Goal: Book appointment/travel/reservation

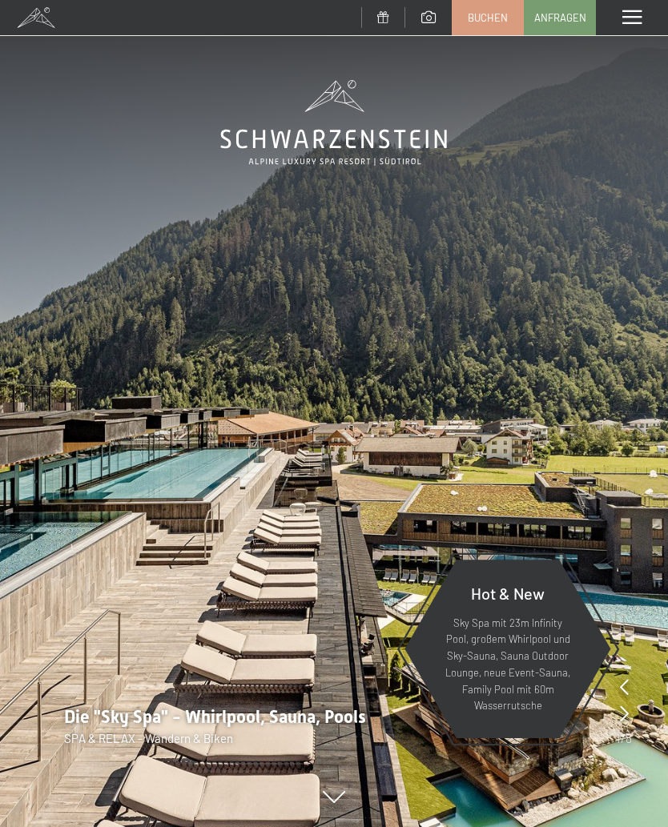
click at [628, 15] on span at bounding box center [631, 17] width 19 height 14
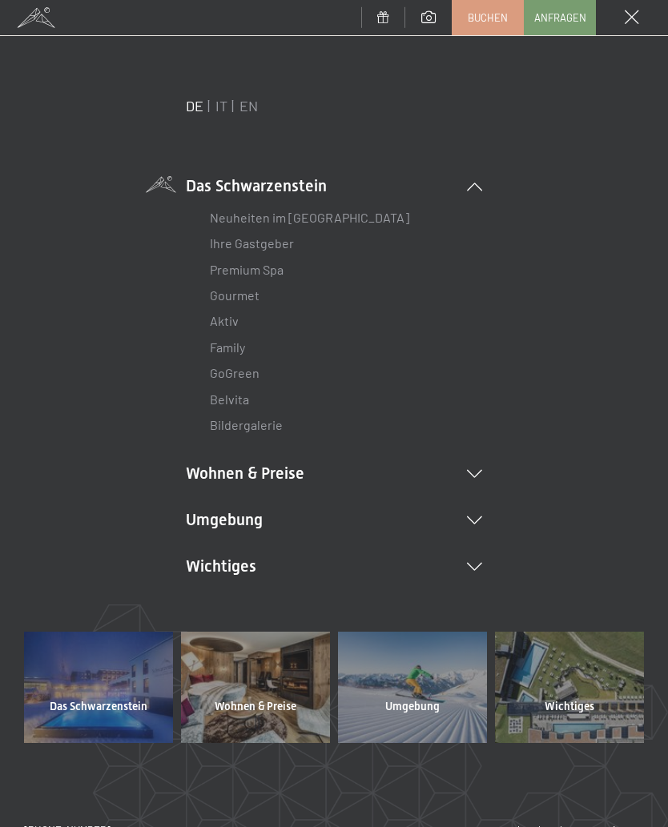
click at [290, 463] on li "Wohnen & Preise Inklusivleistungen Zimmer & Preise Liste Angebote Liste Familie…" at bounding box center [334, 473] width 296 height 22
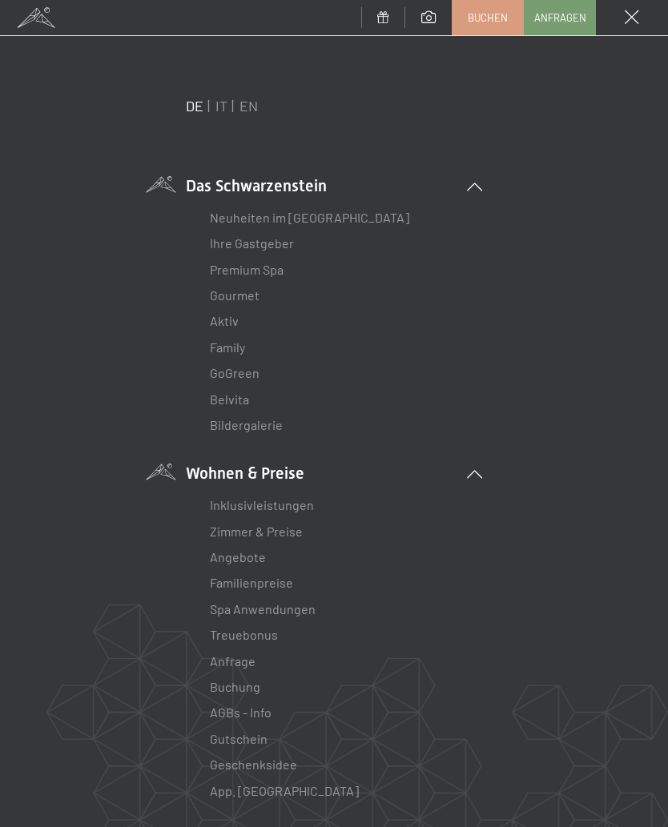
scroll to position [48, 0]
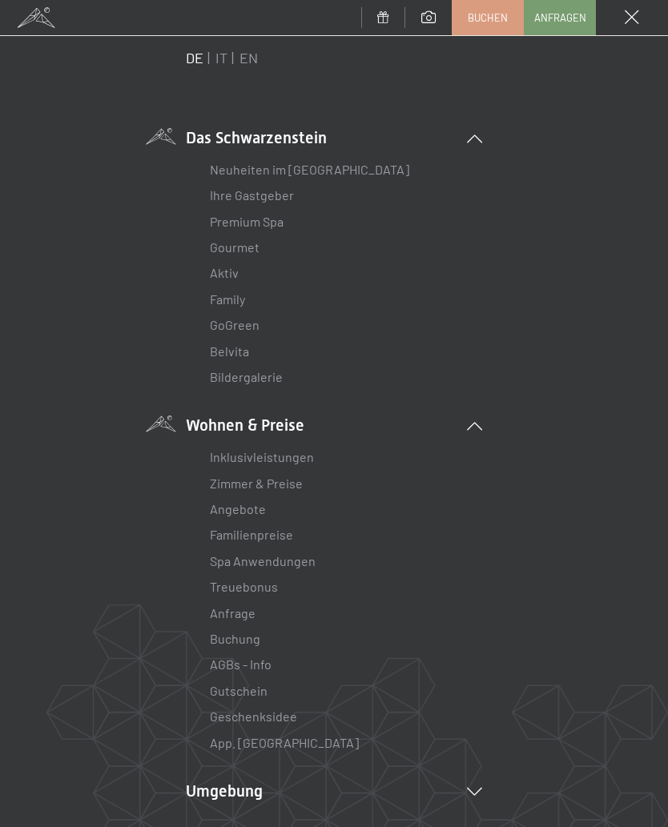
click at [288, 477] on link "Zimmer & Preise" at bounding box center [256, 483] width 93 height 15
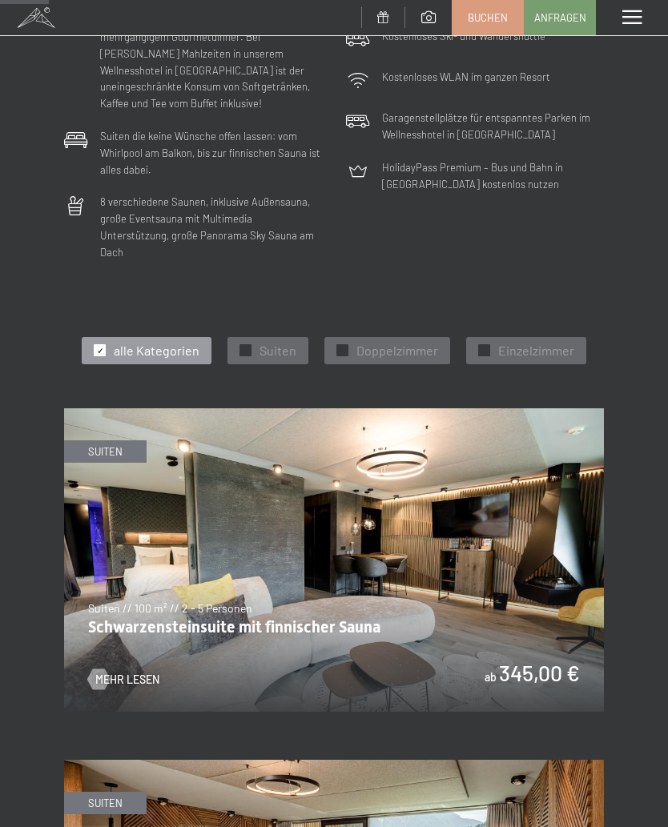
scroll to position [444, 0]
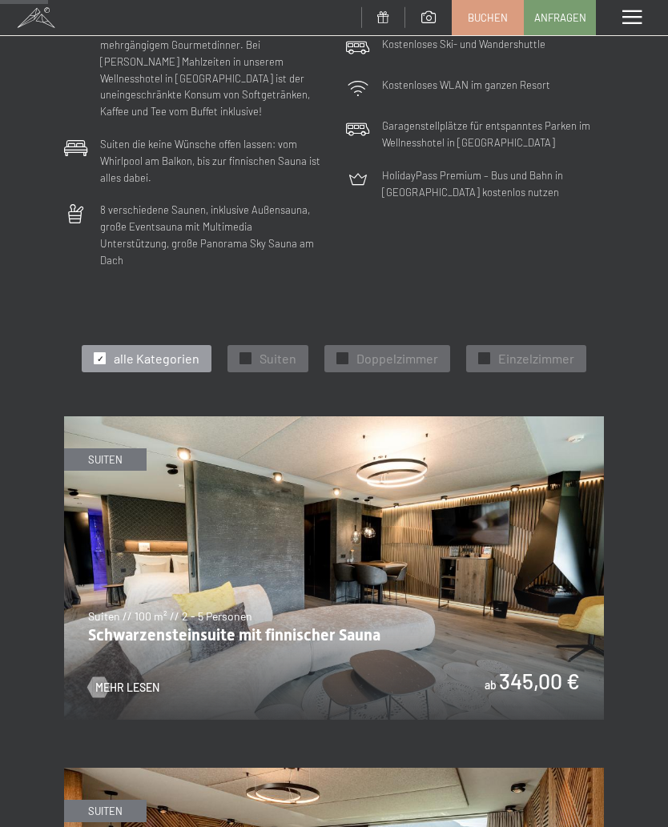
click at [389, 350] on span "Doppelzimmer" at bounding box center [397, 359] width 82 height 18
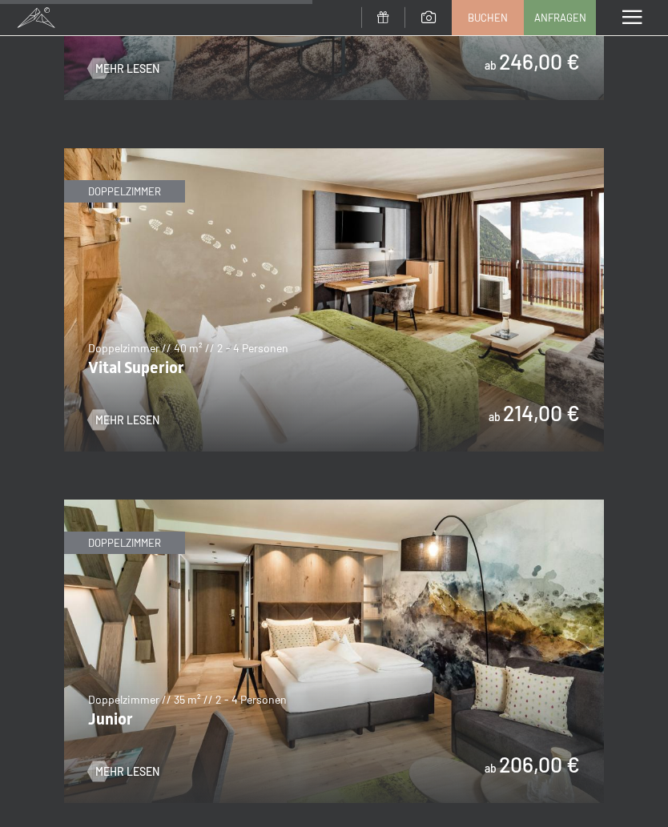
scroll to position [1409, 0]
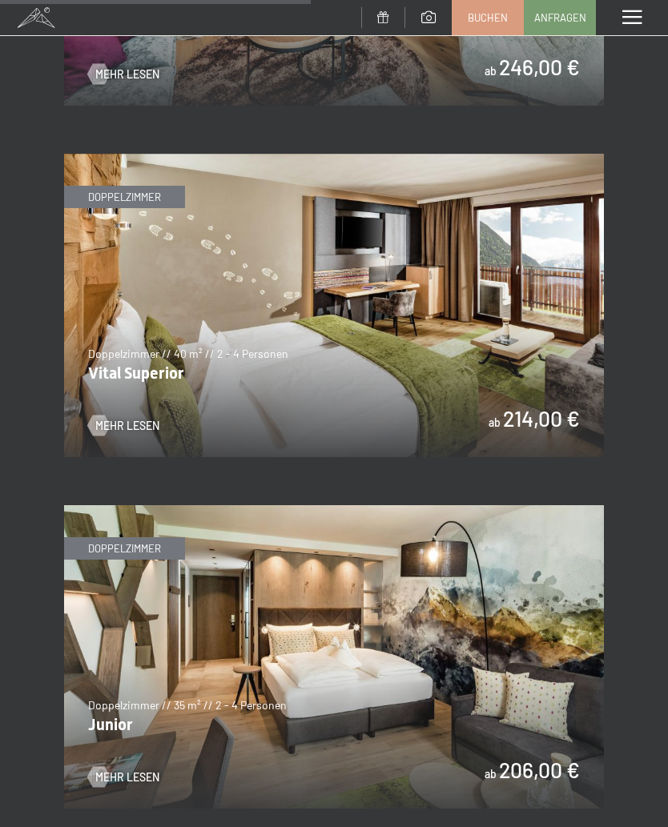
click at [147, 418] on span "Mehr Lesen" at bounding box center [127, 426] width 64 height 16
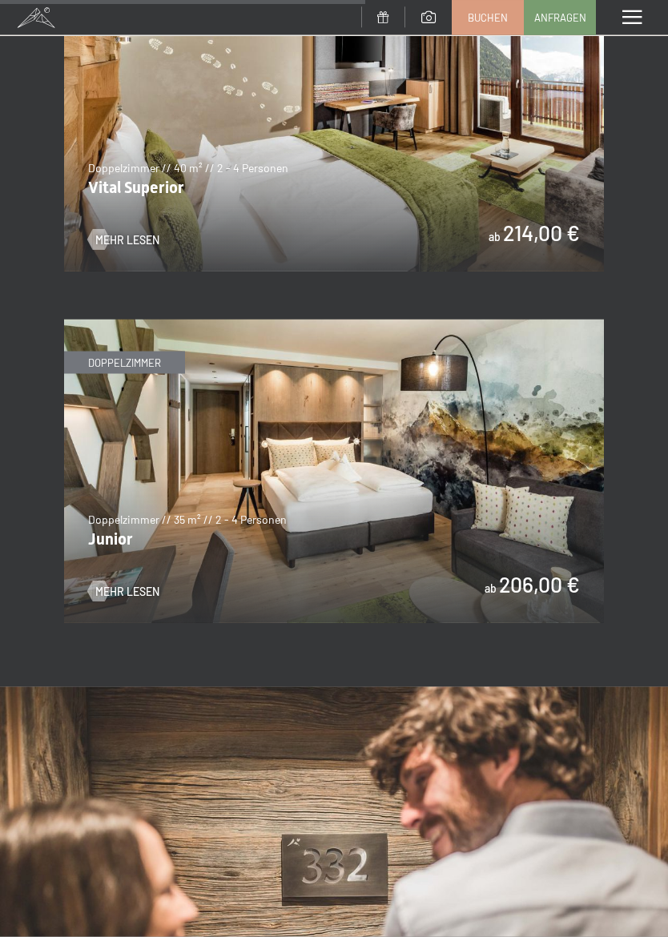
scroll to position [1596, 0]
click at [143, 583] on span "Mehr Lesen" at bounding box center [127, 591] width 64 height 16
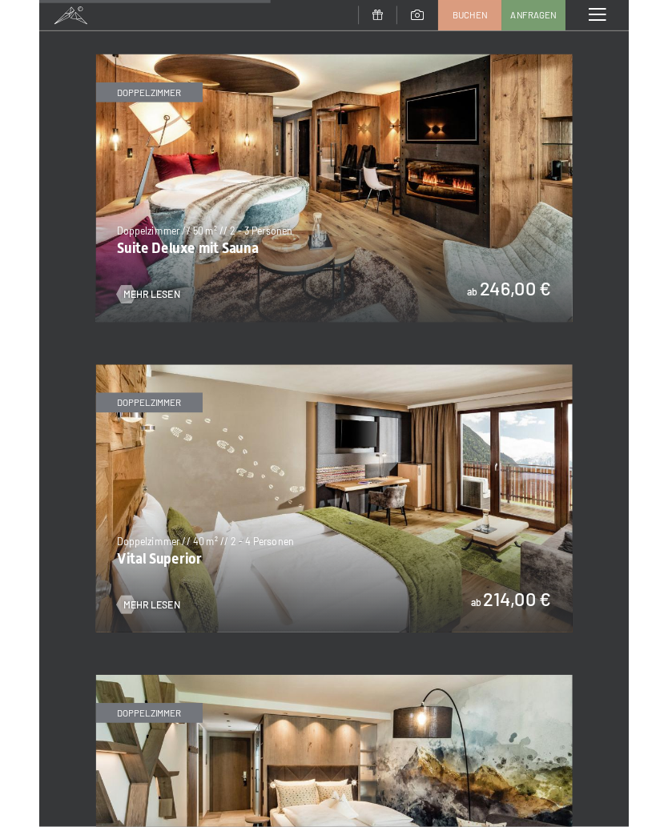
scroll to position [1145, 0]
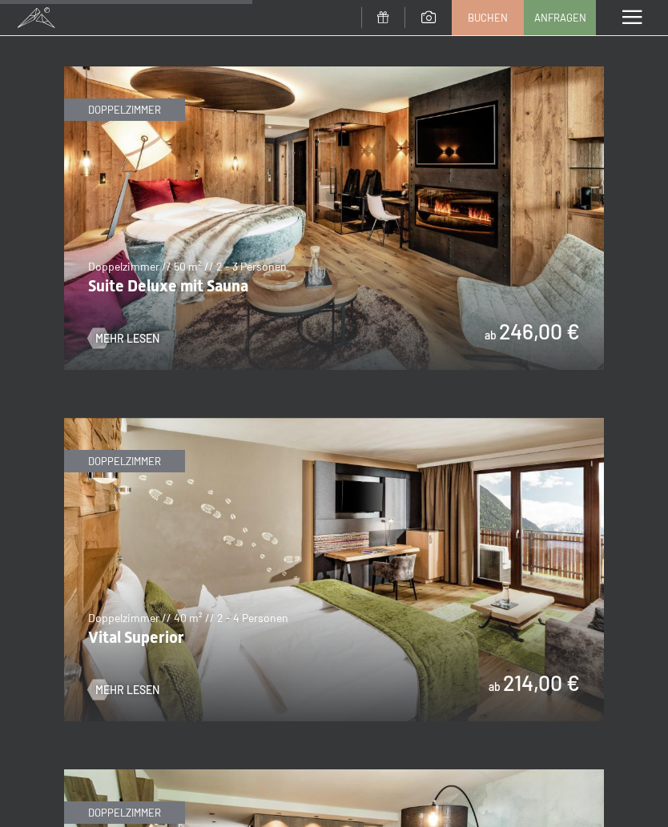
click at [151, 682] on span "Mehr Lesen" at bounding box center [127, 690] width 64 height 16
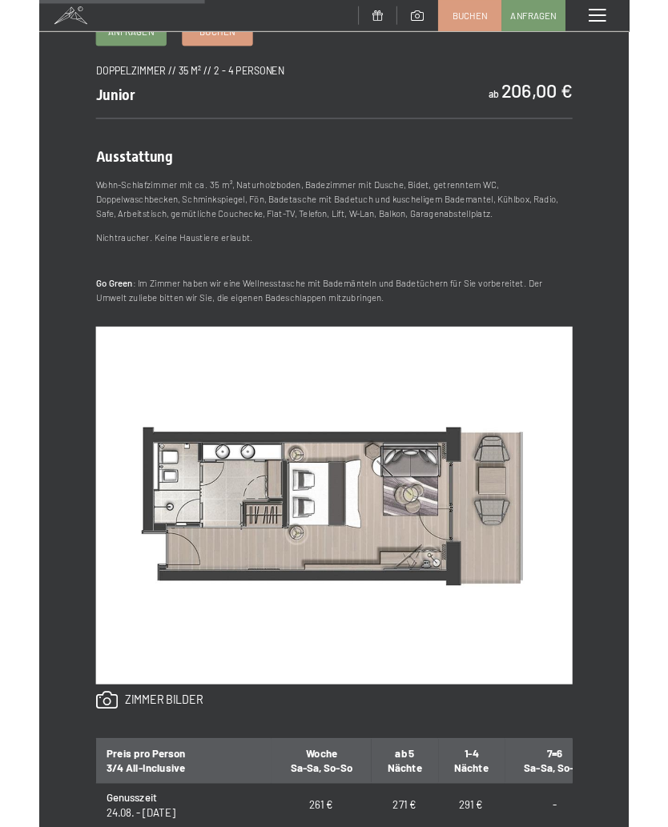
scroll to position [492, 0]
